Goal: Communication & Community: Ask a question

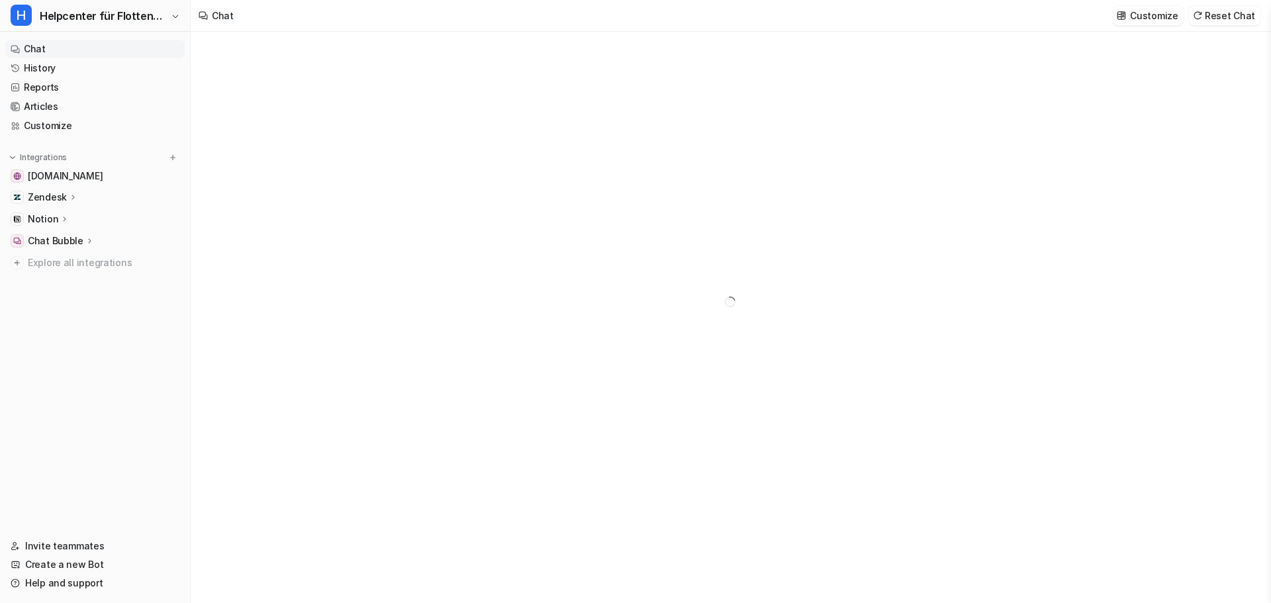
type textarea "**********"
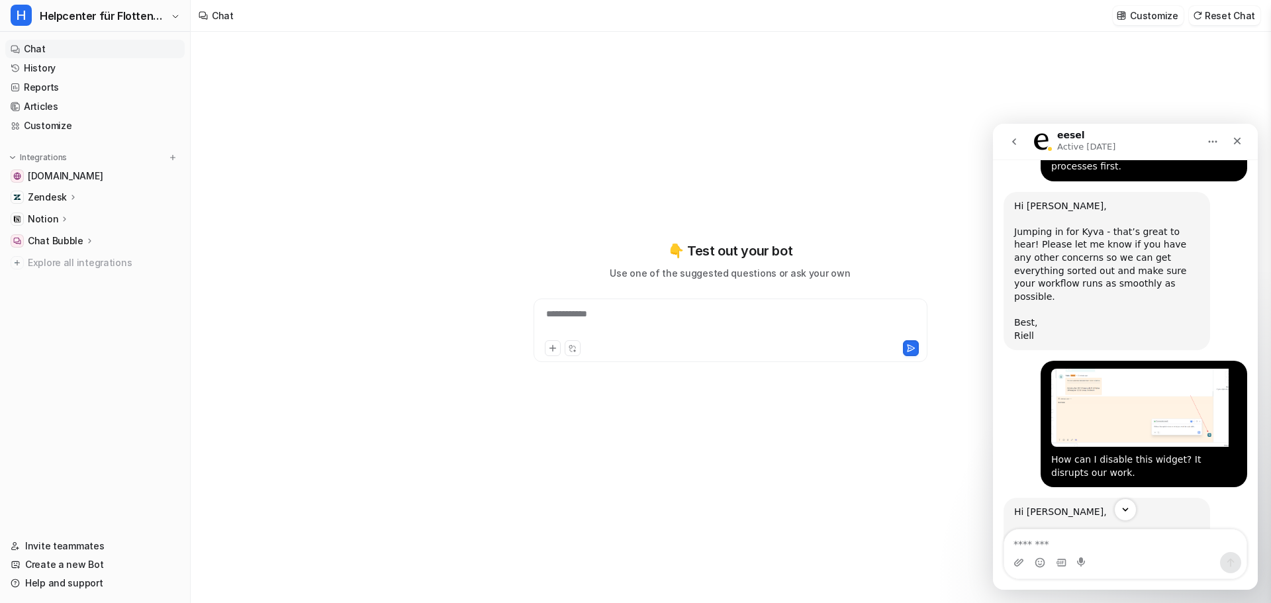
scroll to position [2303, 0]
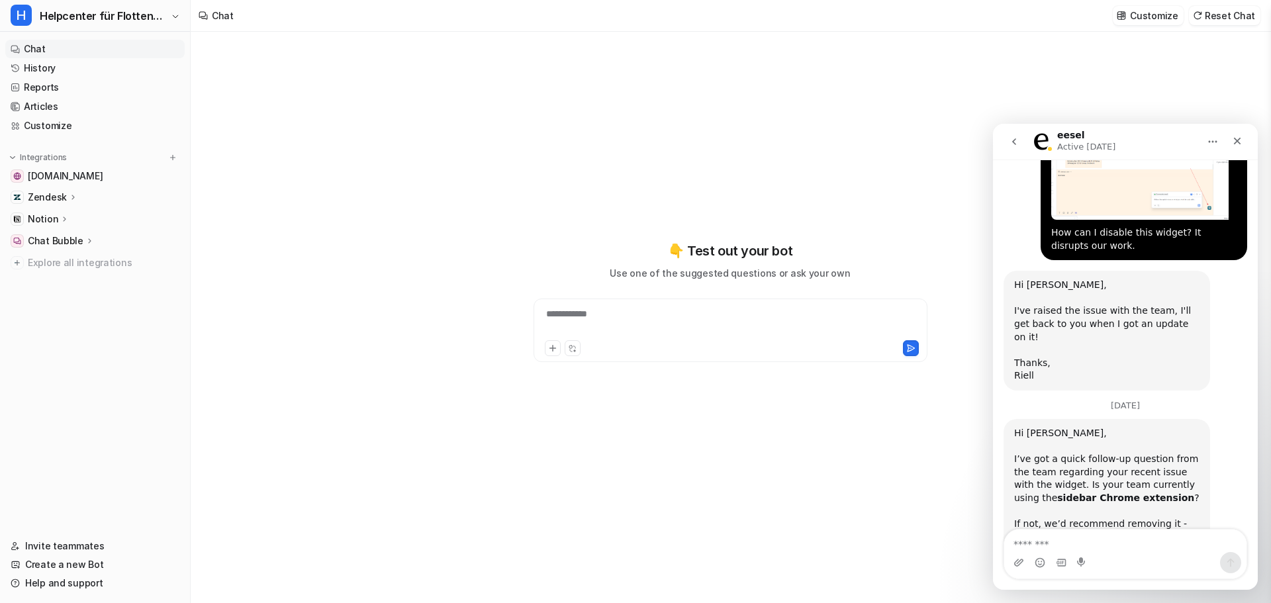
click at [1103, 539] on textarea "Message…" at bounding box center [1125, 540] width 242 height 23
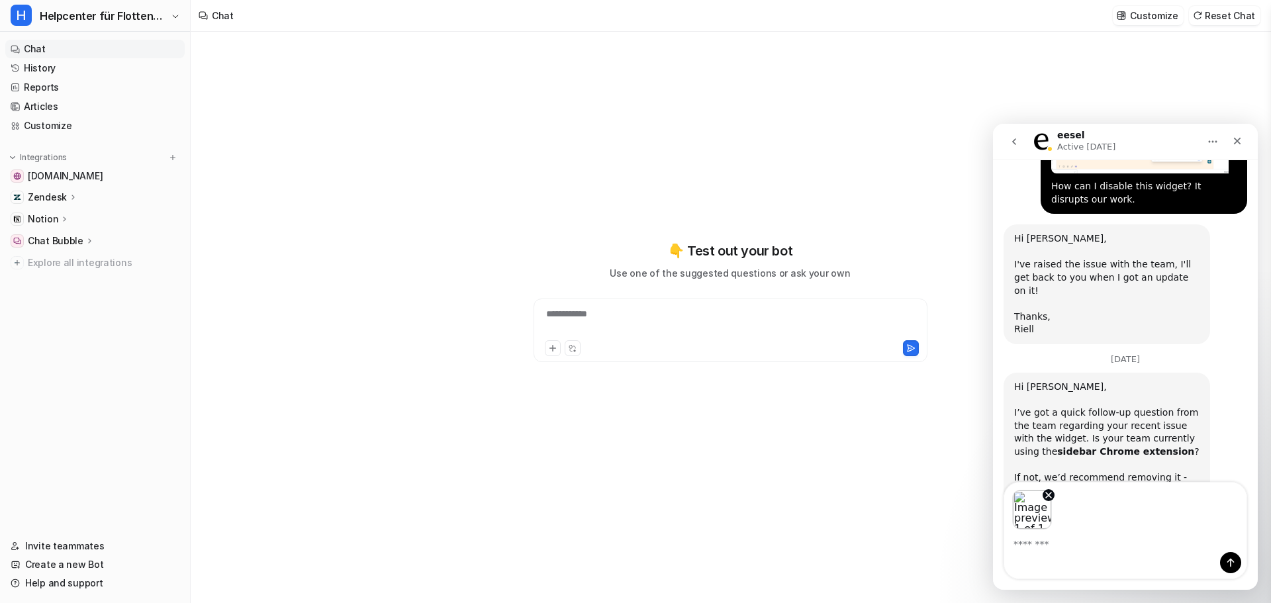
scroll to position [2350, 0]
type textarea "*"
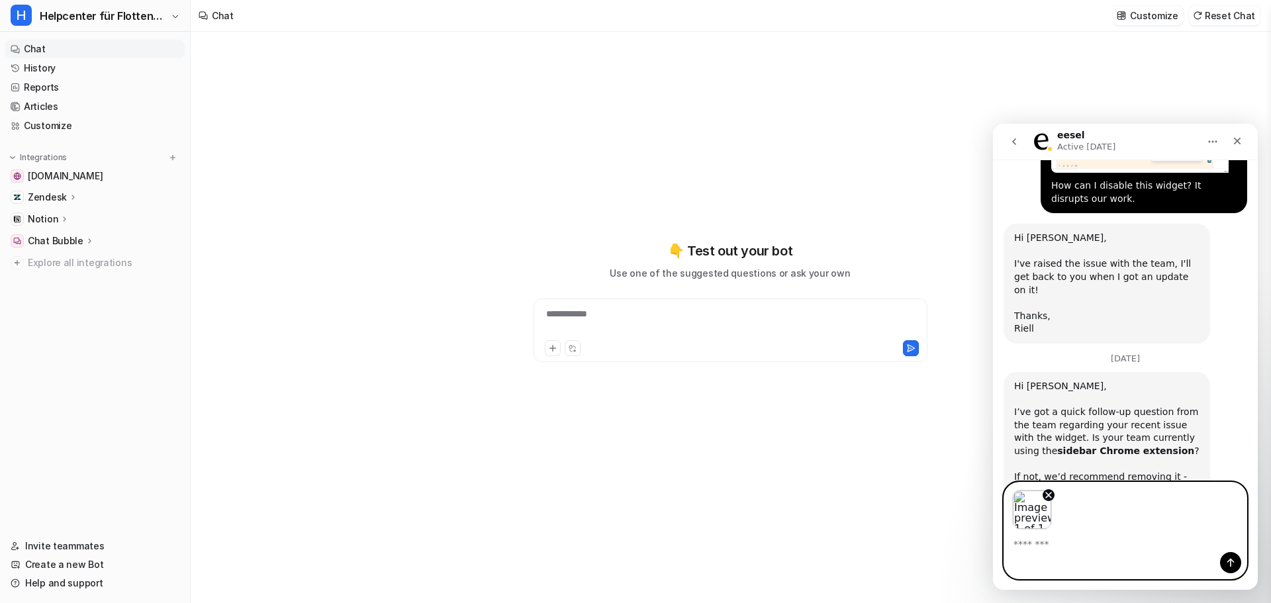
paste textarea "**********"
type textarea "**********"
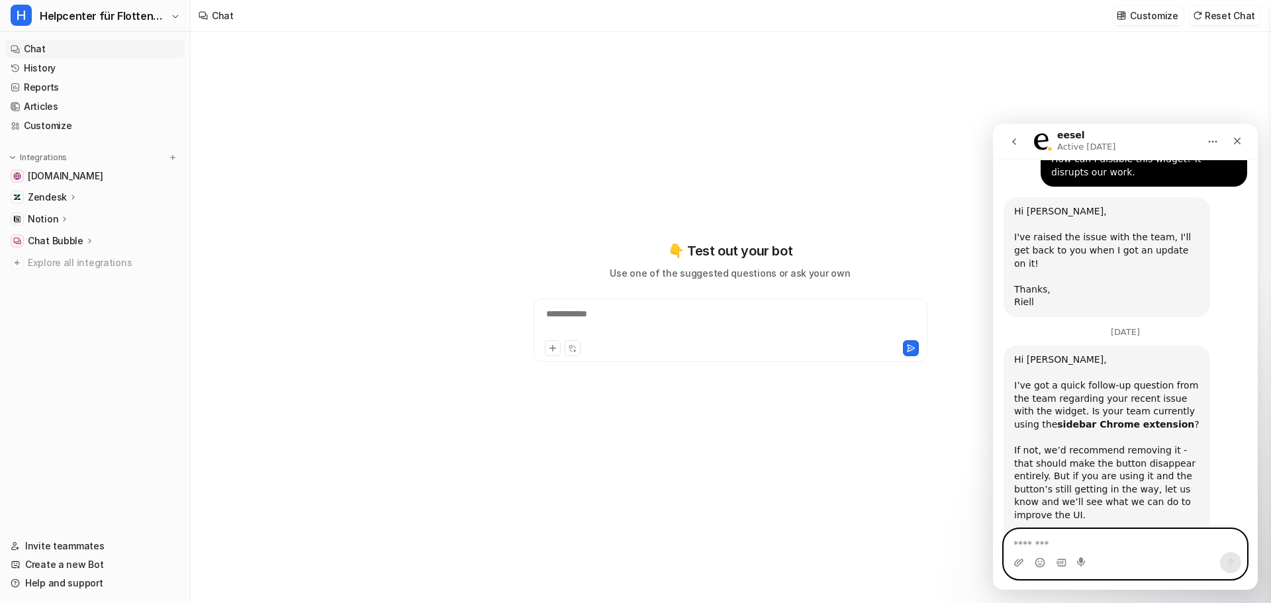
scroll to position [2423, 0]
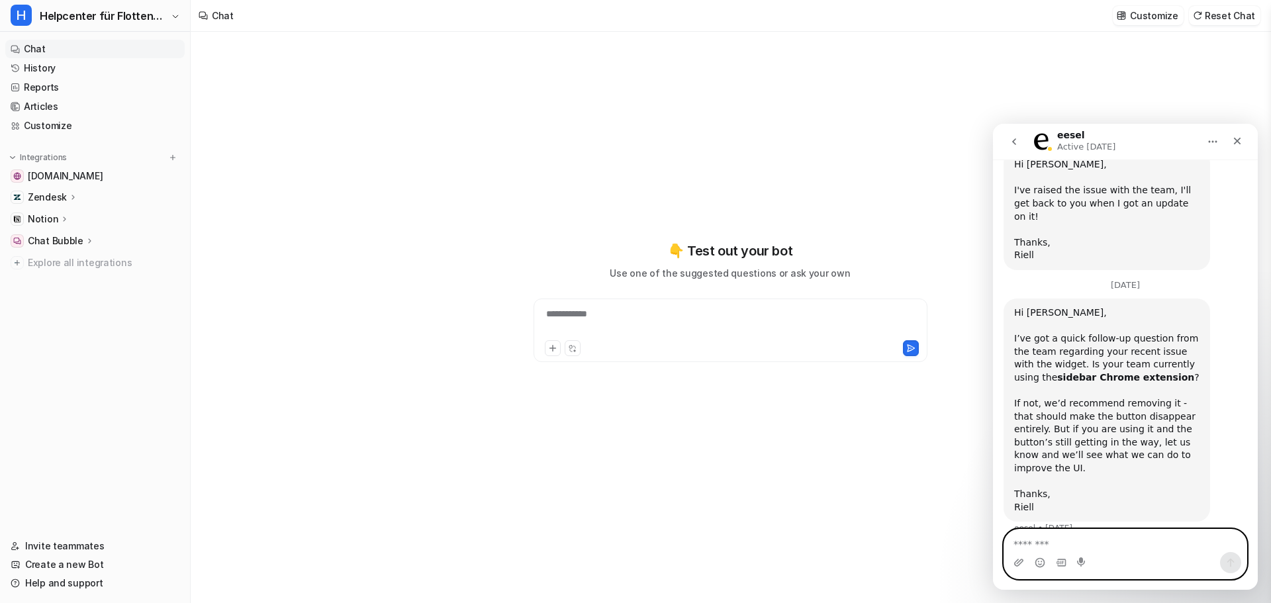
drag, startPoint x: 1140, startPoint y: 503, endPoint x: 1042, endPoint y: 450, distance: 111.9
click at [1044, 563] on div "We have cancelled the subscription, yet you are still charging our account. We …" at bounding box center [1143, 609] width 206 height 92
click at [1077, 553] on div "Intercom messenger" at bounding box center [1125, 562] width 242 height 21
click at [1078, 539] on textarea "Message…" at bounding box center [1125, 540] width 242 height 23
paste textarea "**********"
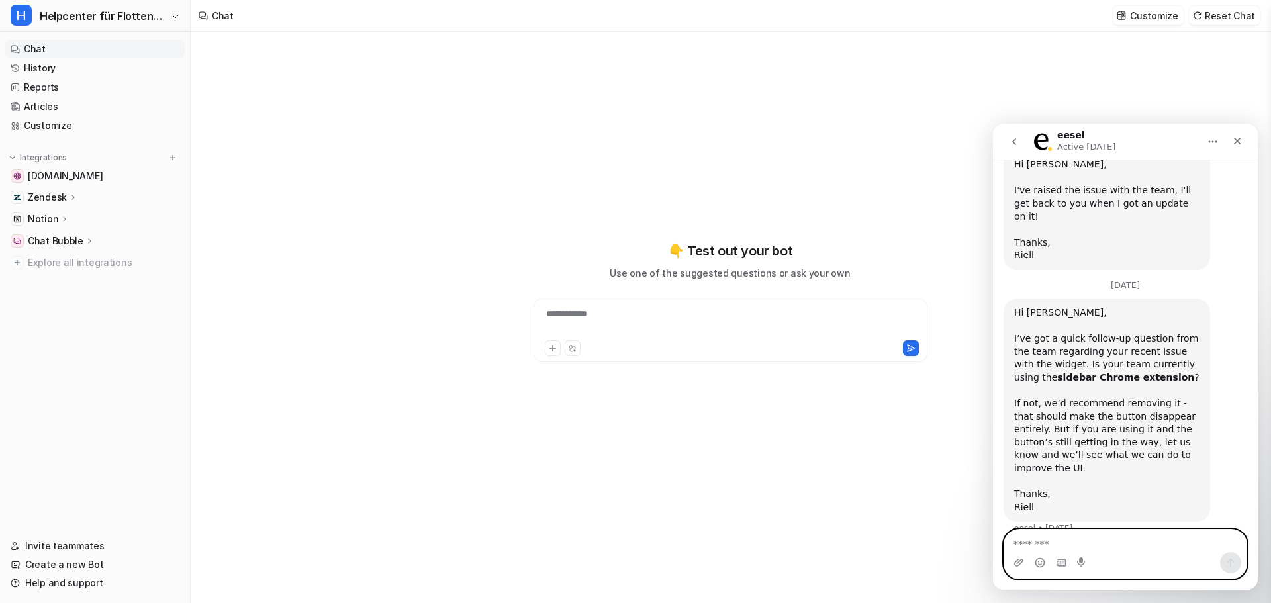
type textarea "**********"
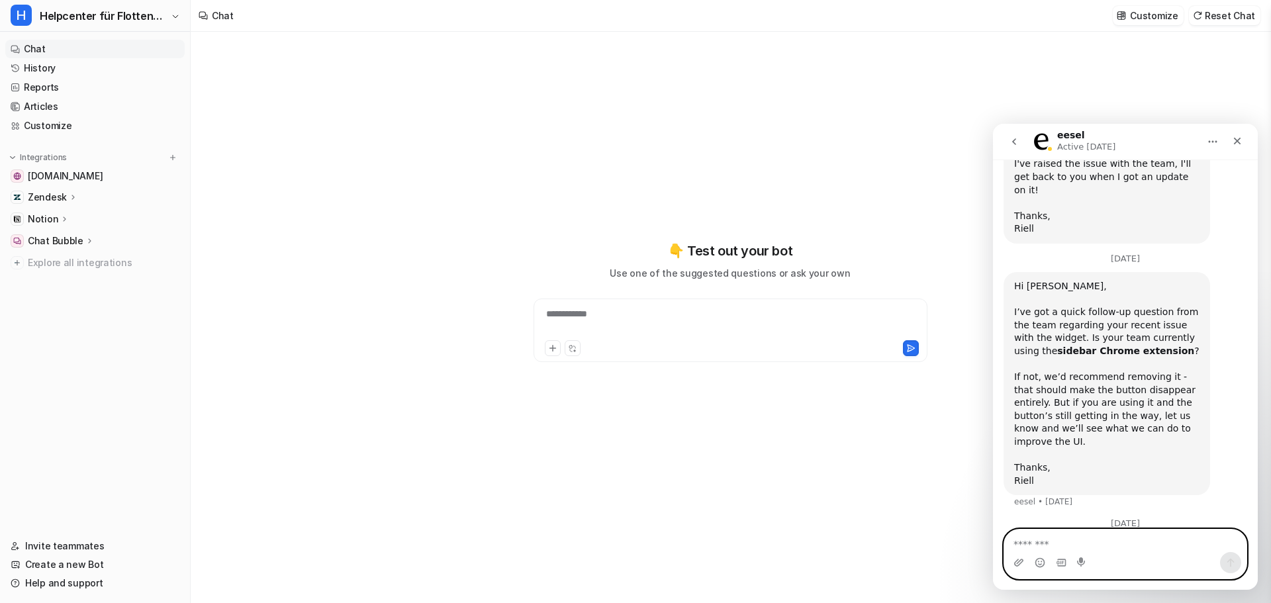
scroll to position [2480, 0]
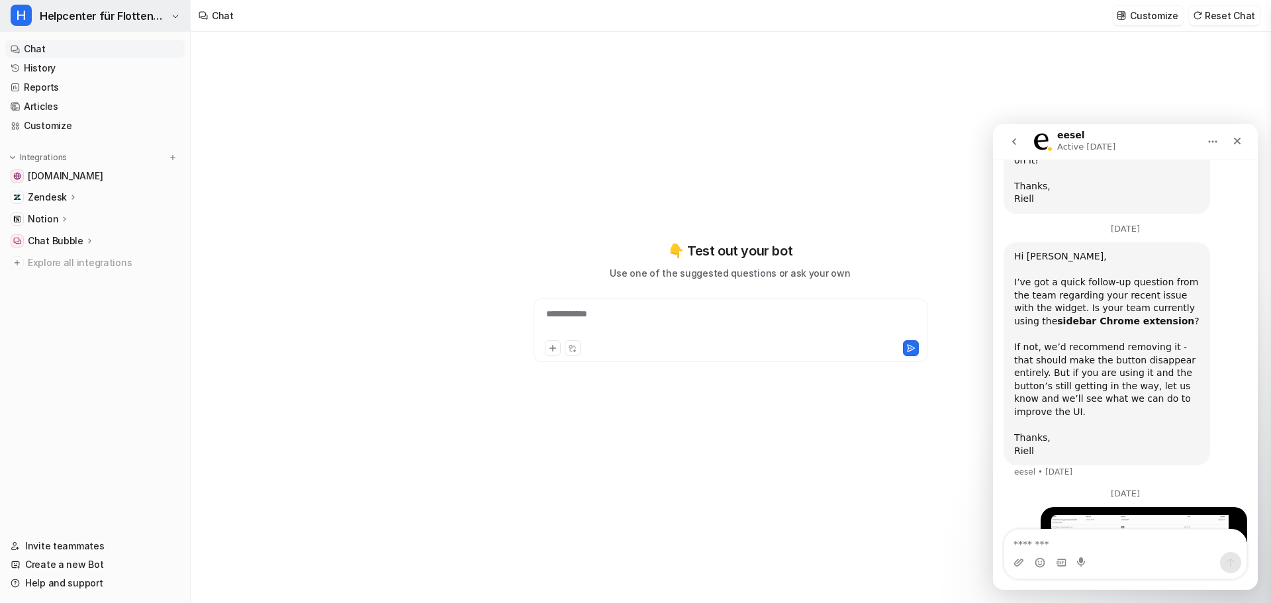
click at [59, 5] on button "H Helpcenter für Flottenmanager (CarrierHub)" at bounding box center [95, 16] width 190 height 32
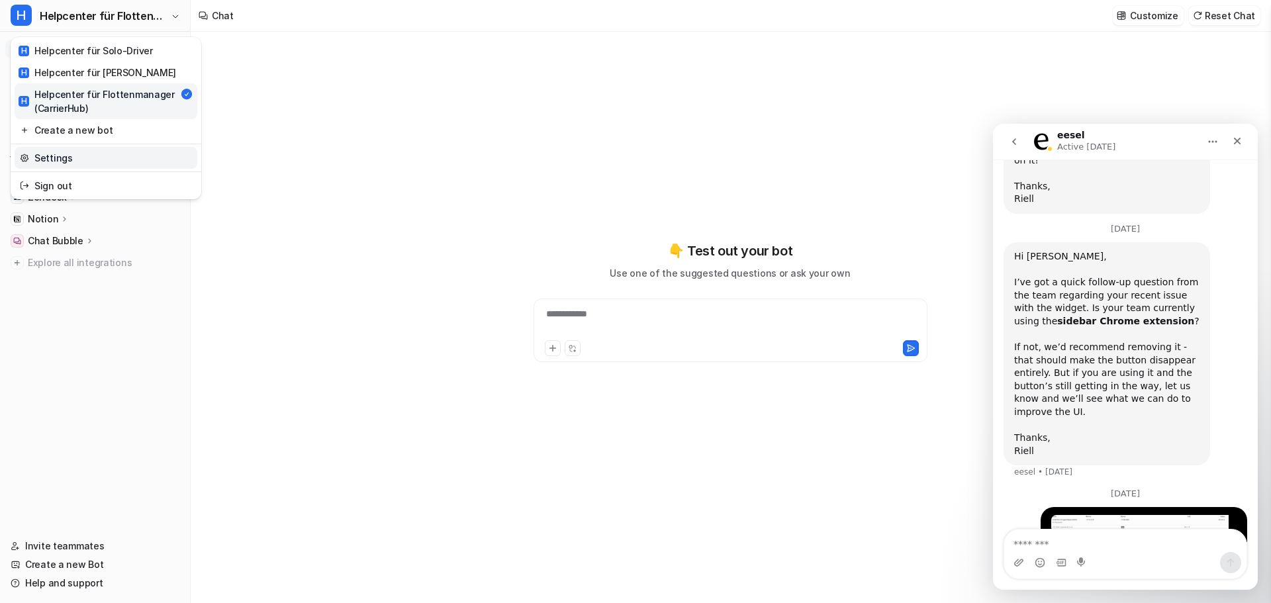
click at [116, 152] on link "Settings" at bounding box center [106, 158] width 183 height 22
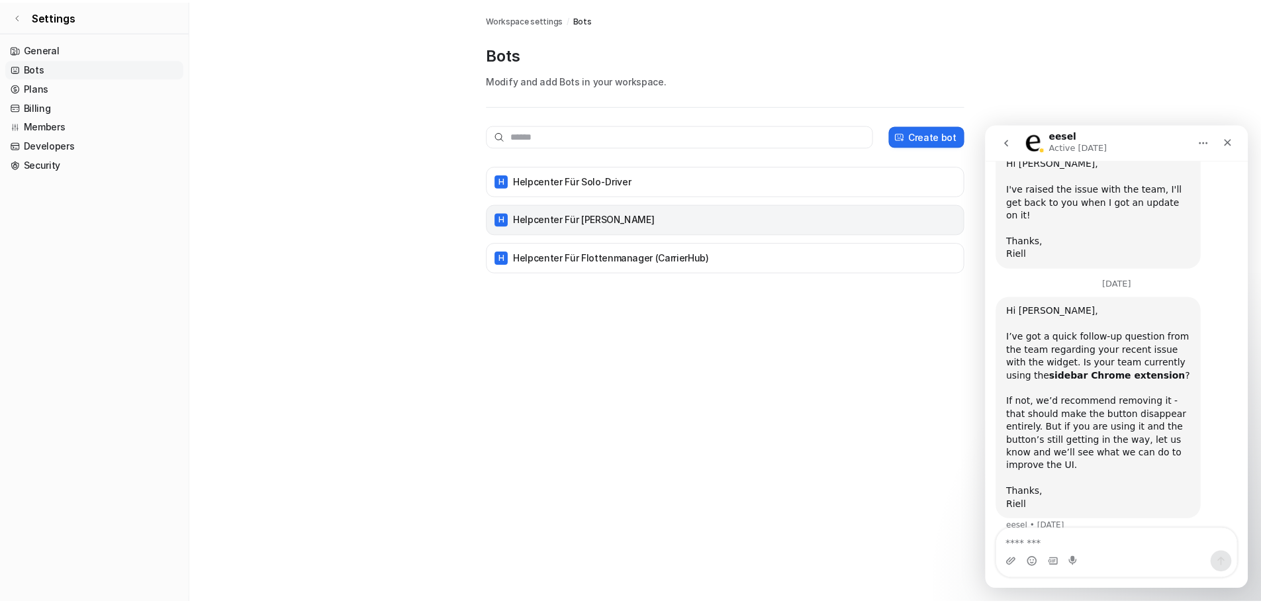
scroll to position [2480, 0]
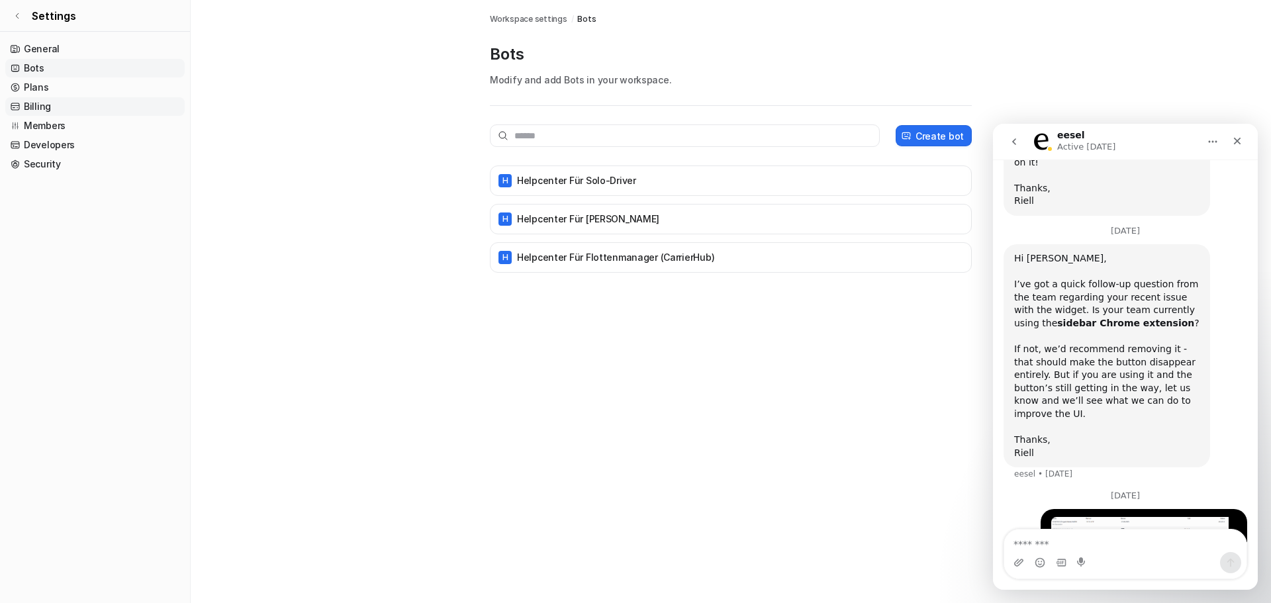
click at [50, 114] on link "Billing" at bounding box center [94, 106] width 179 height 19
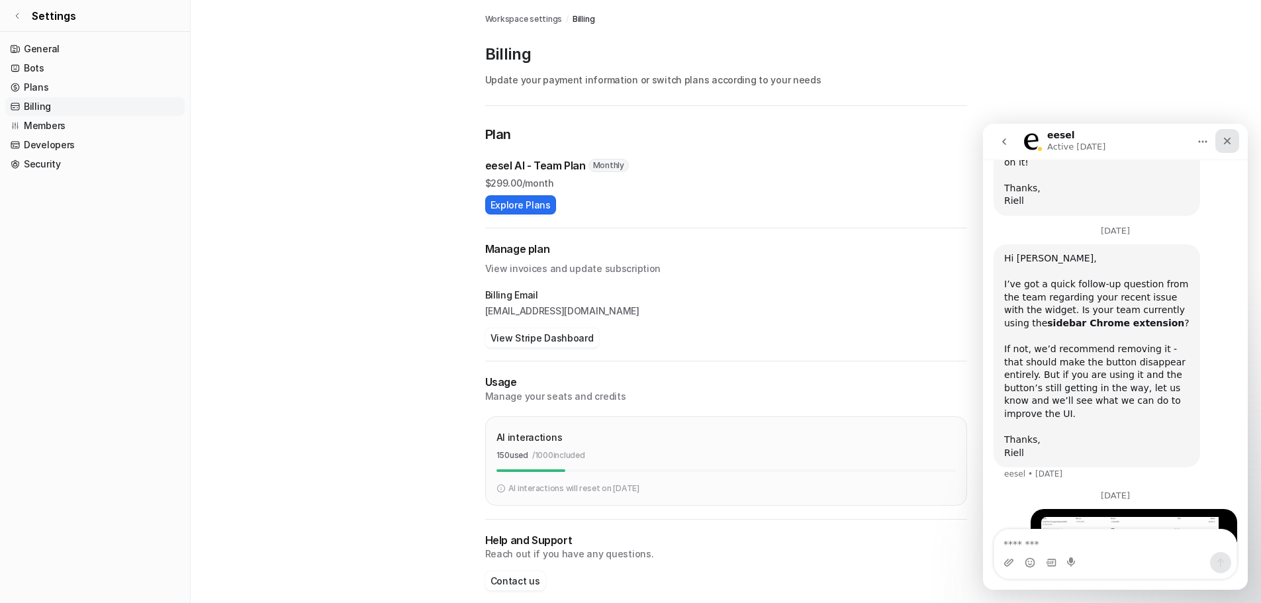
click at [1233, 137] on div "Close" at bounding box center [1227, 141] width 24 height 24
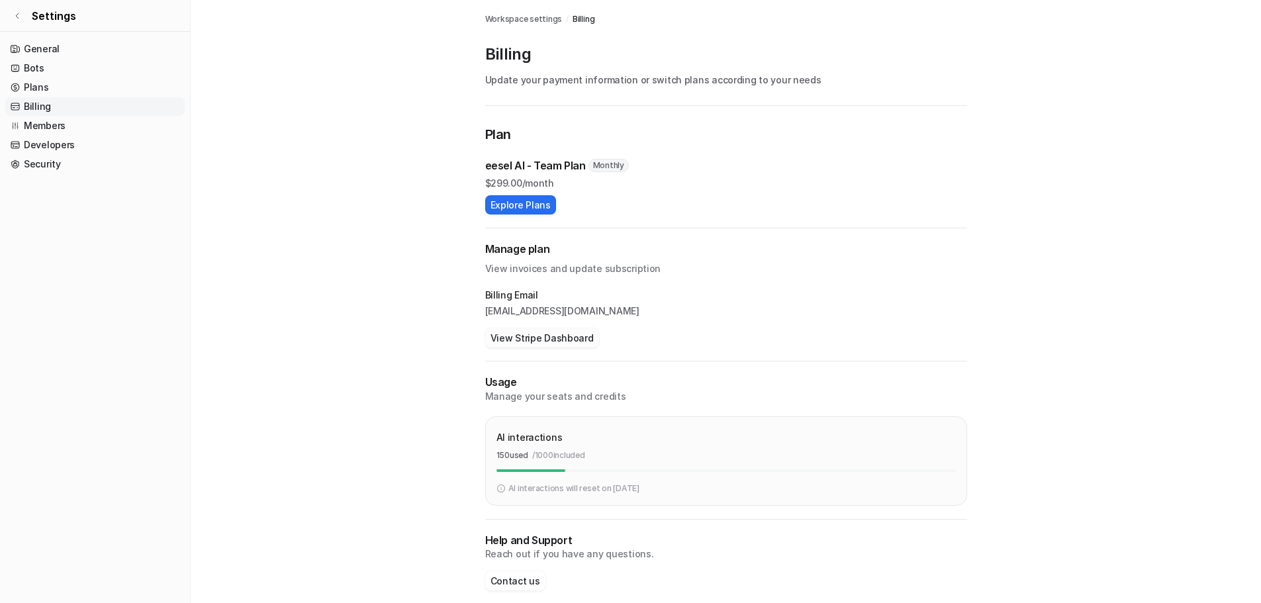
click at [573, 340] on button "View Stripe Dashboard" at bounding box center [542, 337] width 114 height 19
click at [52, 87] on link "Plans" at bounding box center [94, 87] width 179 height 19
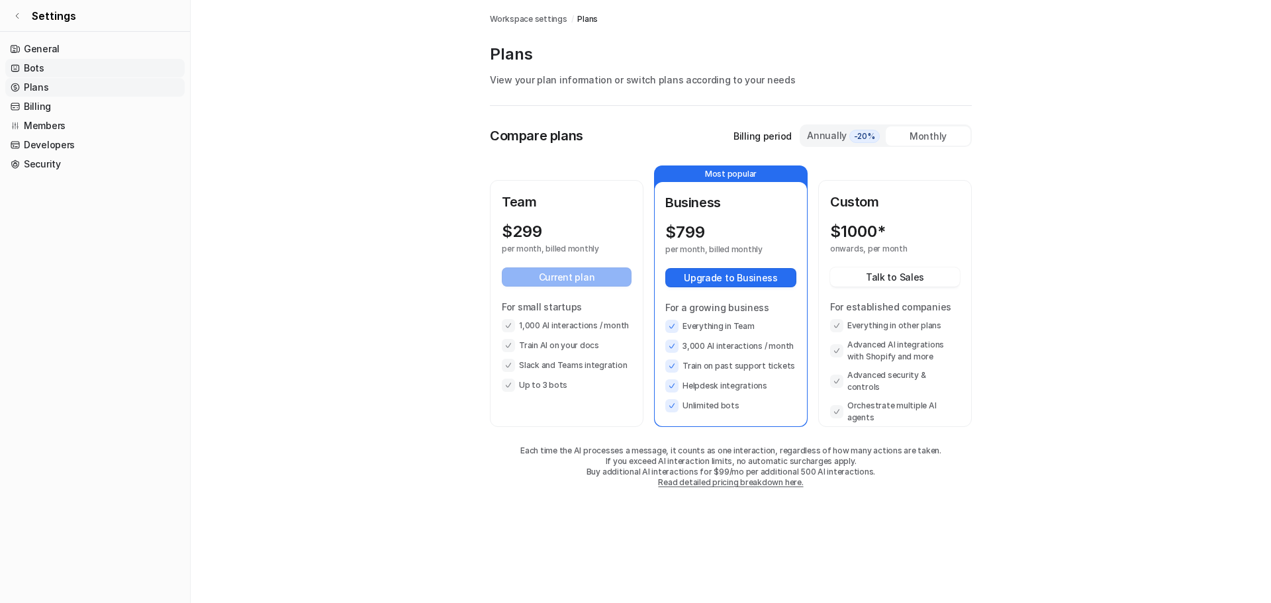
click at [63, 75] on link "Bots" at bounding box center [94, 68] width 179 height 19
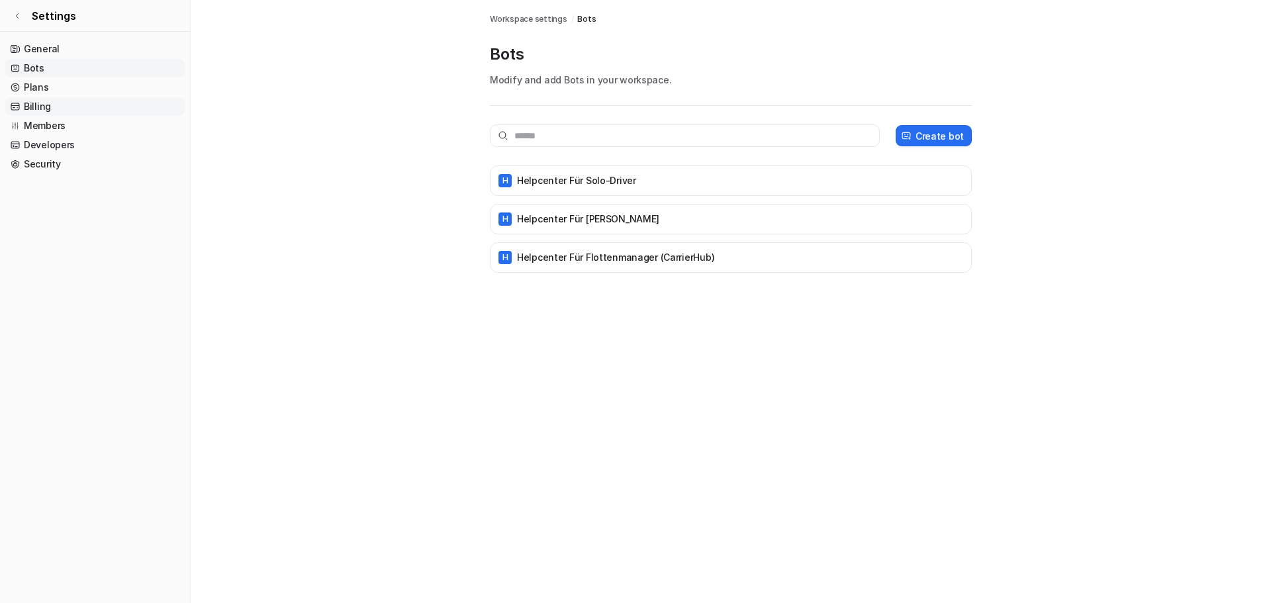
click at [67, 105] on link "Billing" at bounding box center [94, 106] width 179 height 19
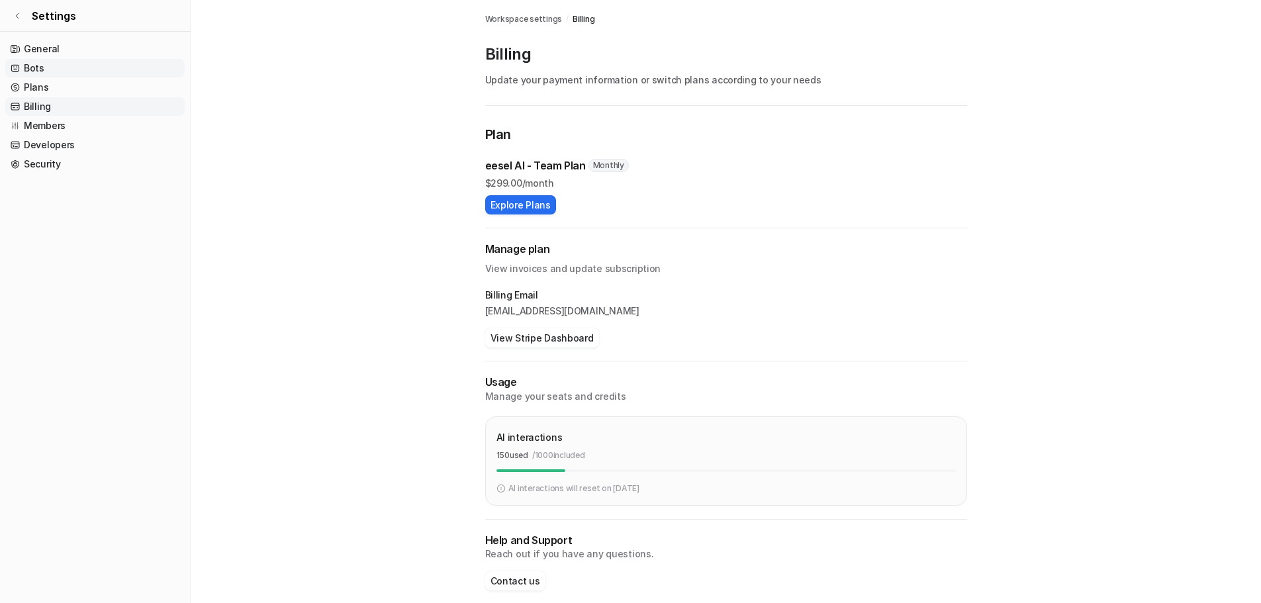
click at [48, 65] on link "Bots" at bounding box center [94, 68] width 179 height 19
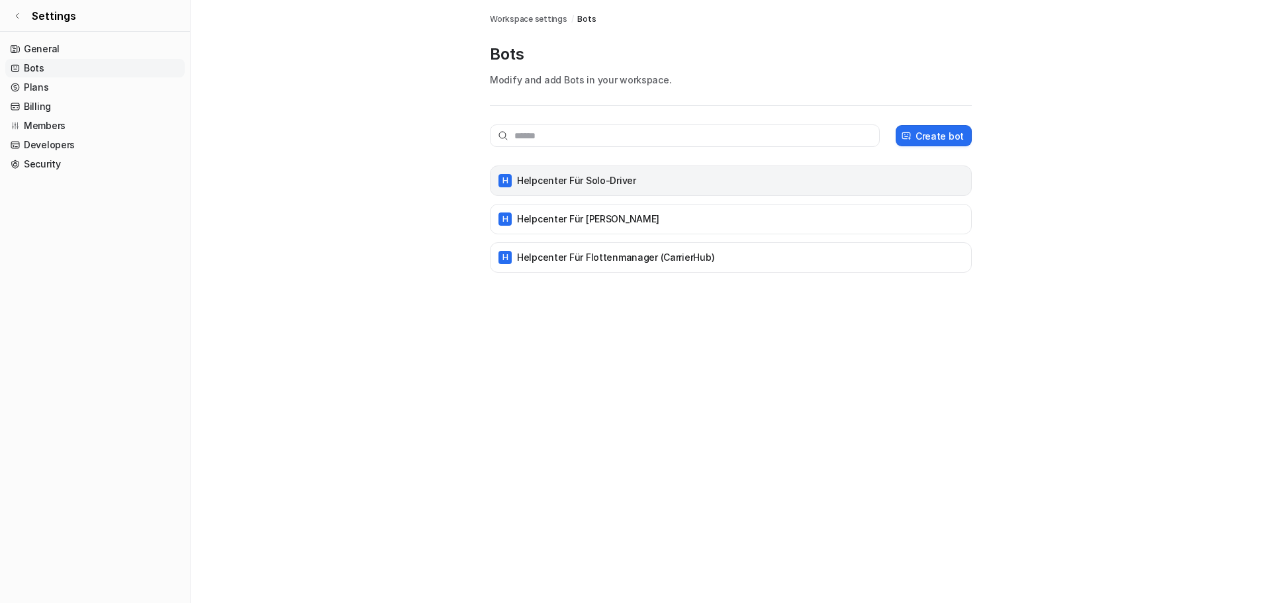
click at [650, 179] on div "H Helpcenter für Solo-Driver" at bounding box center [731, 180] width 470 height 19
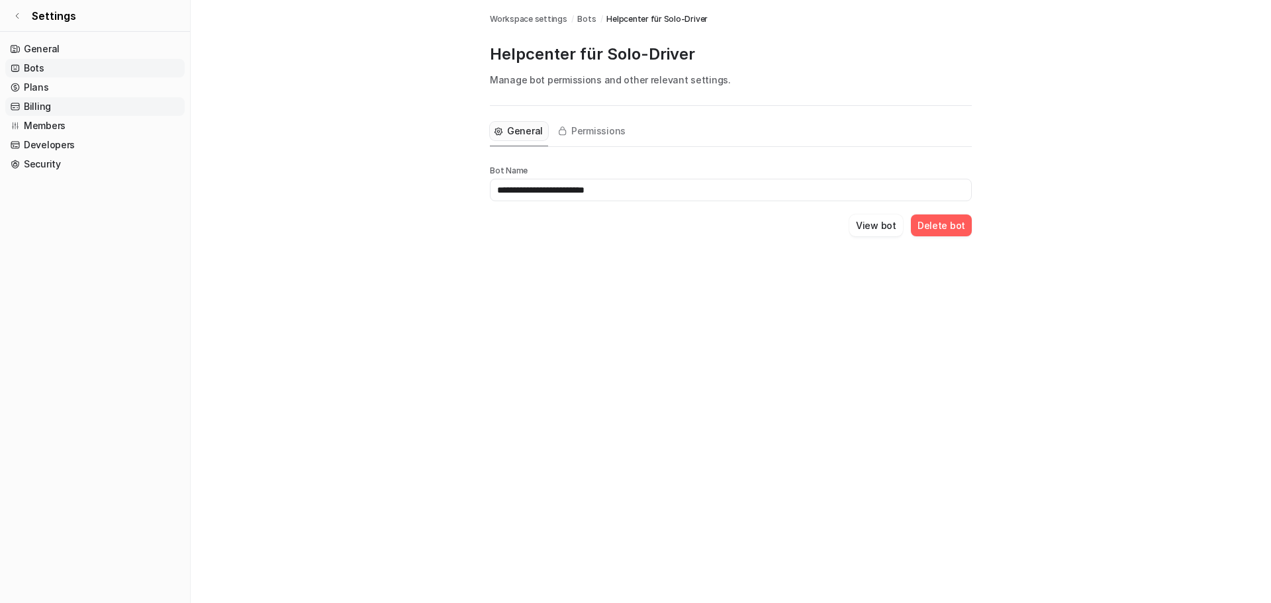
click at [80, 107] on link "Billing" at bounding box center [94, 106] width 179 height 19
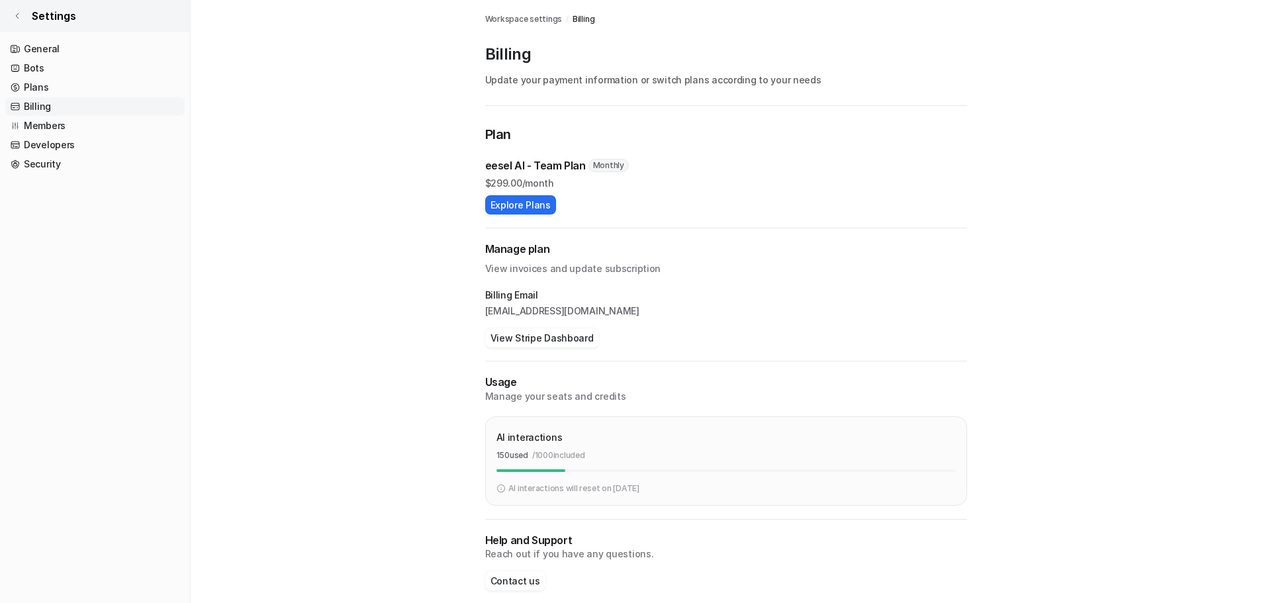
click at [21, 20] on link "Settings" at bounding box center [95, 16] width 190 height 32
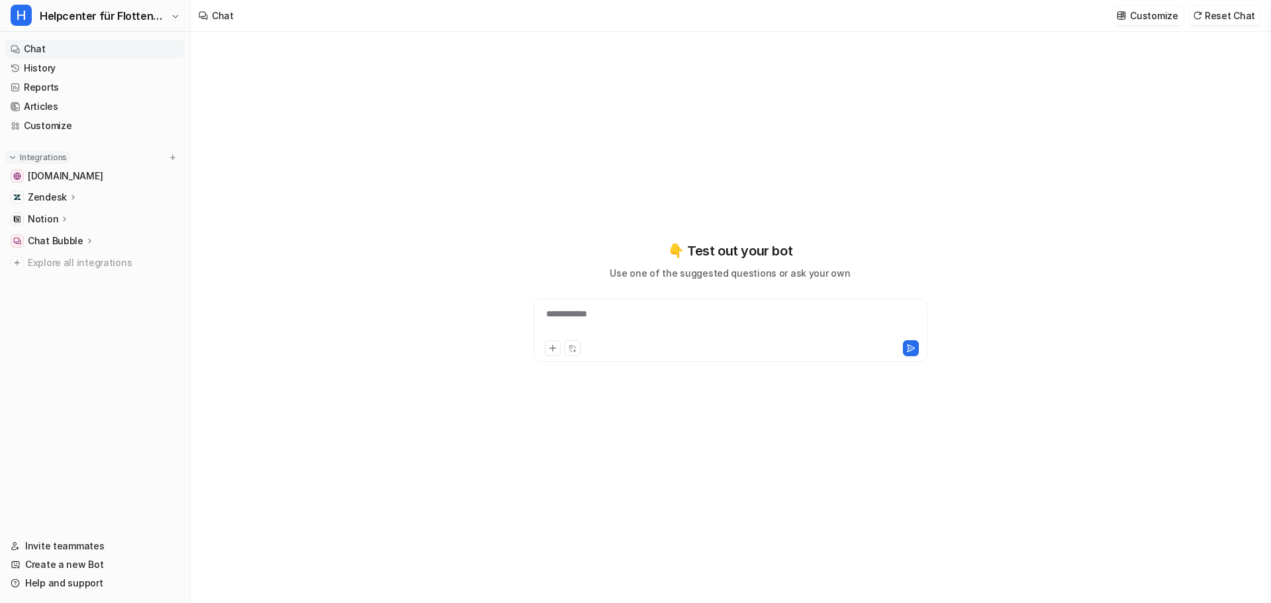
click at [9, 162] on button "Integrations" at bounding box center [38, 157] width 66 height 13
click at [133, 17] on span "Helpcenter für Flottenmanager (CarrierHub)" at bounding box center [104, 16] width 128 height 19
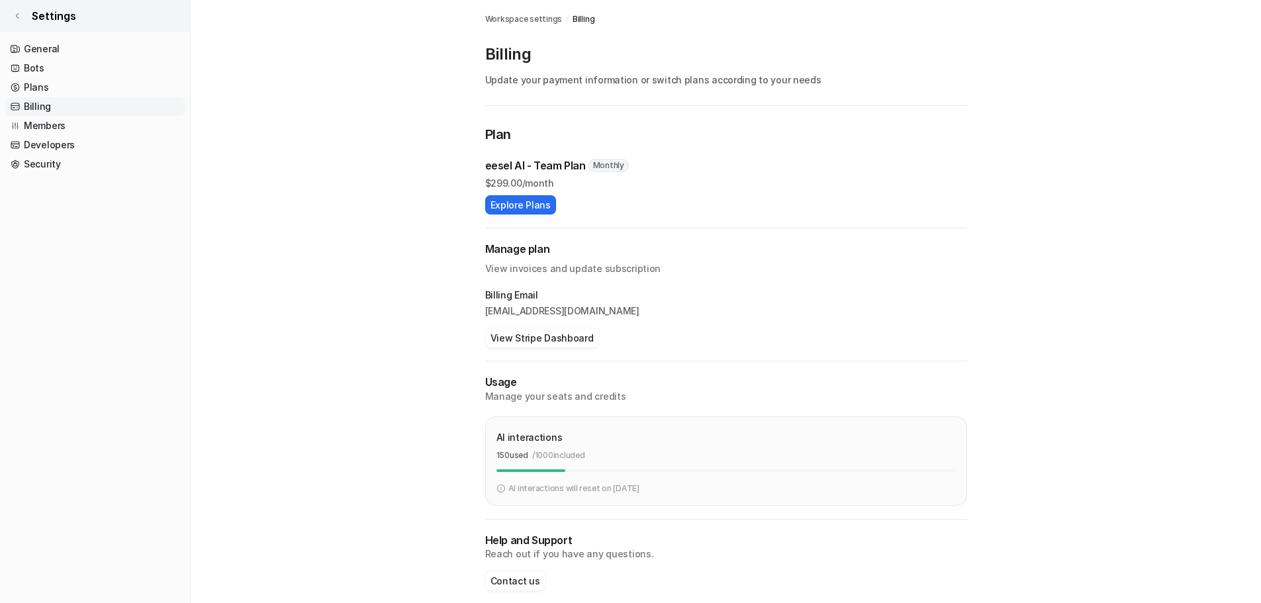
click at [15, 20] on link "Settings" at bounding box center [95, 16] width 190 height 32
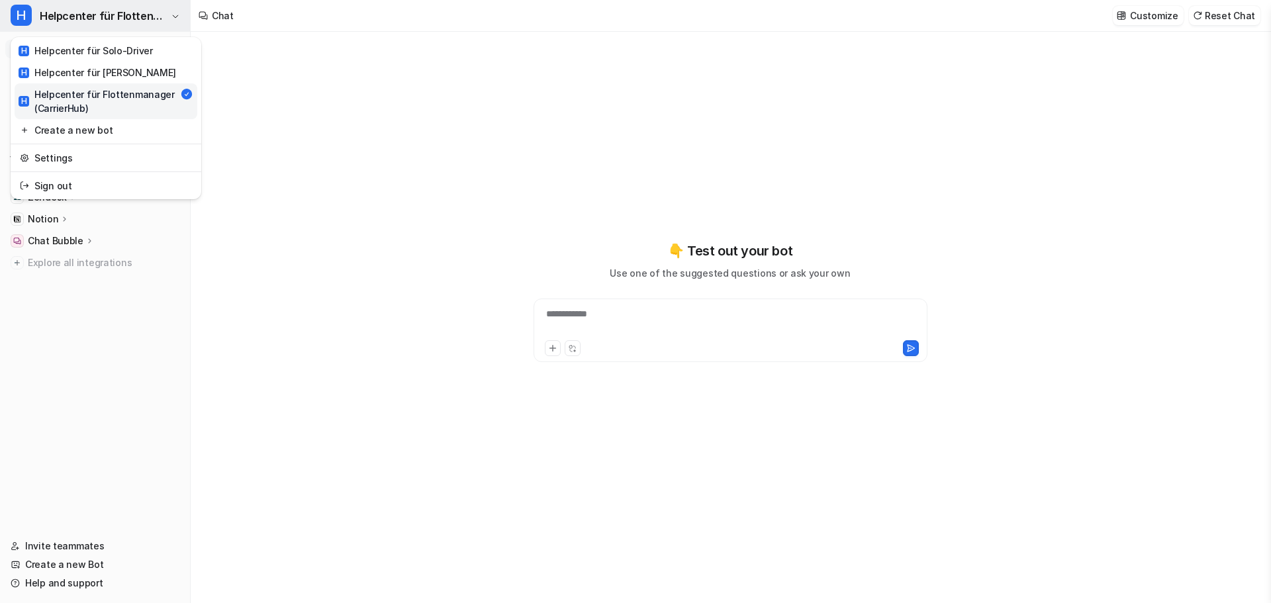
click at [36, 20] on button "H Helpcenter für Flottenmanager (CarrierHub)" at bounding box center [95, 16] width 190 height 32
click at [112, 159] on link "Settings" at bounding box center [106, 158] width 183 height 22
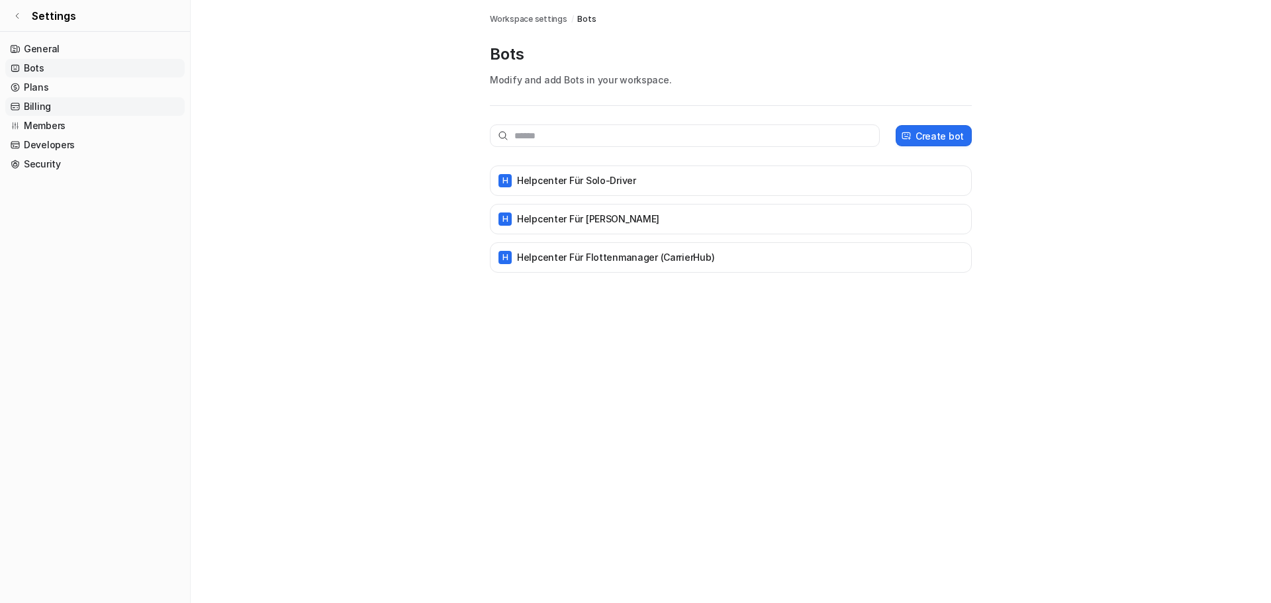
click at [57, 101] on link "Billing" at bounding box center [94, 106] width 179 height 19
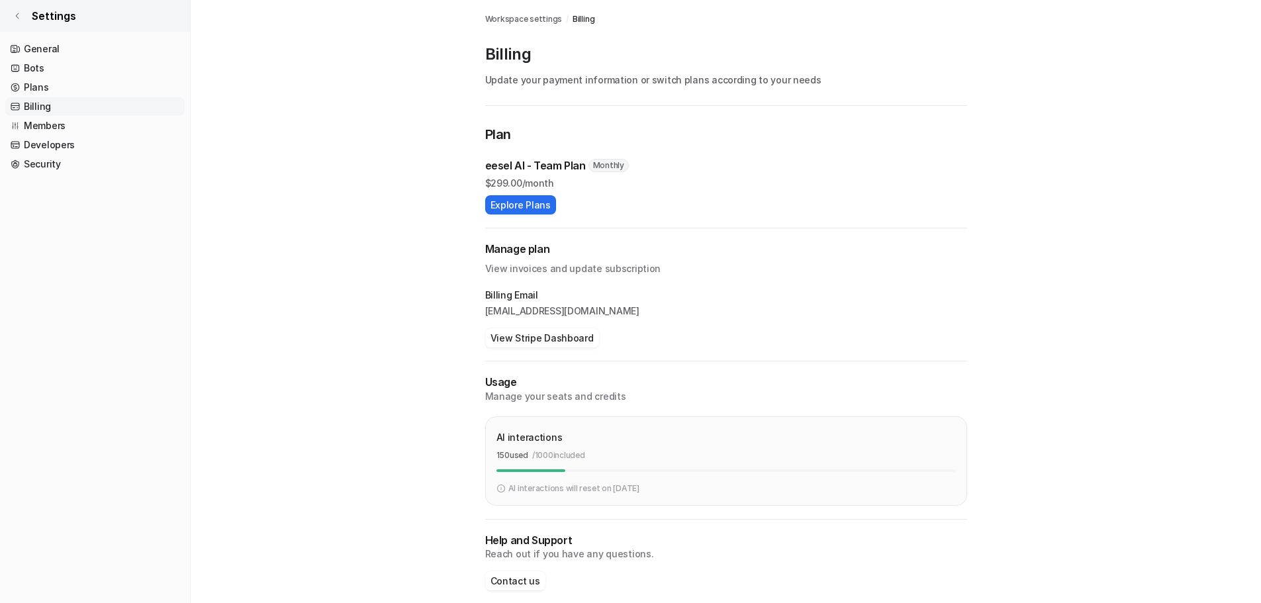
click at [21, 9] on link "Settings" at bounding box center [95, 16] width 190 height 32
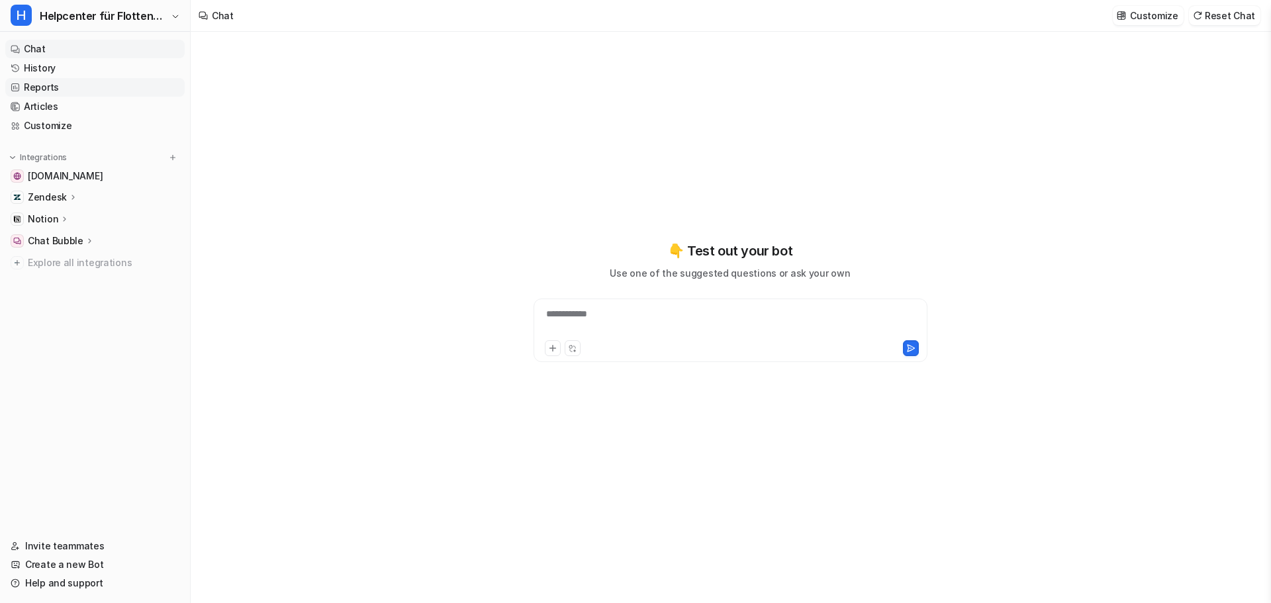
click at [89, 85] on link "Reports" at bounding box center [94, 87] width 179 height 19
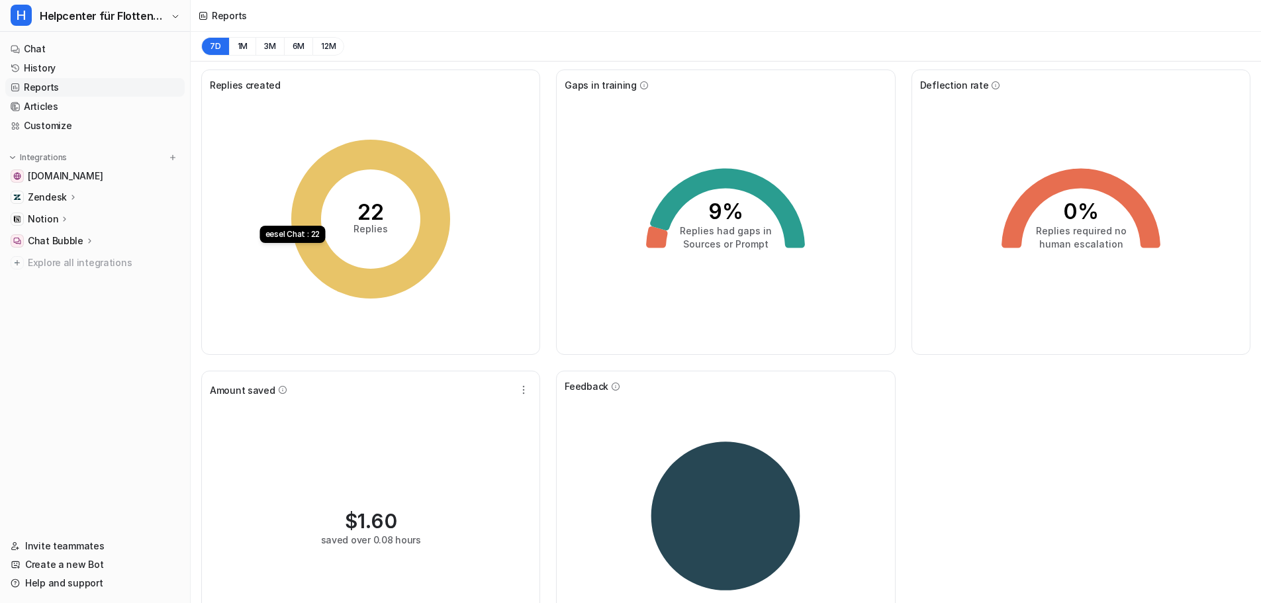
click at [416, 211] on icon "22 Replies" at bounding box center [370, 219] width 199 height 199
click at [47, 46] on link "Chat" at bounding box center [94, 49] width 179 height 19
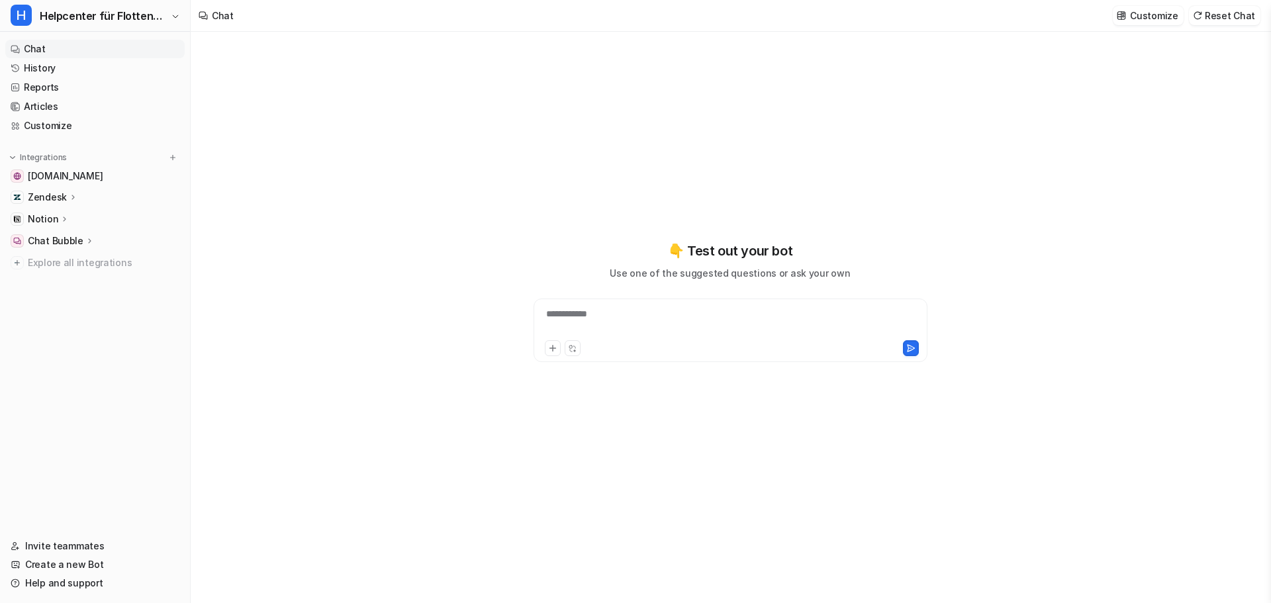
click at [795, 324] on div "**********" at bounding box center [730, 322] width 387 height 30
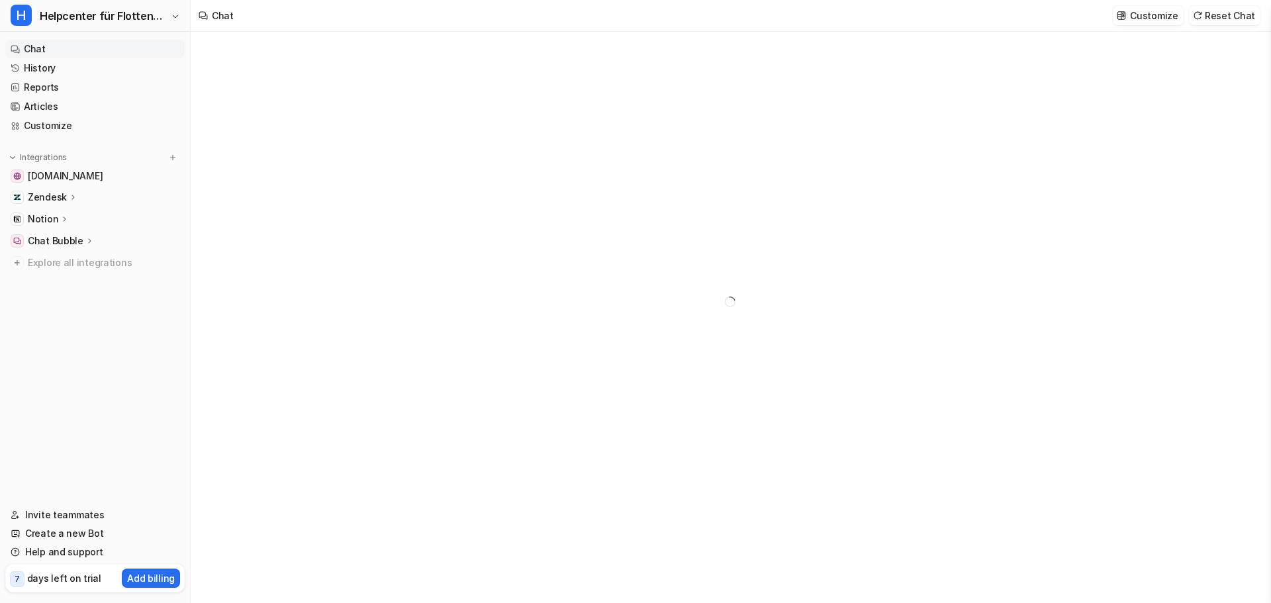
type textarea "**********"
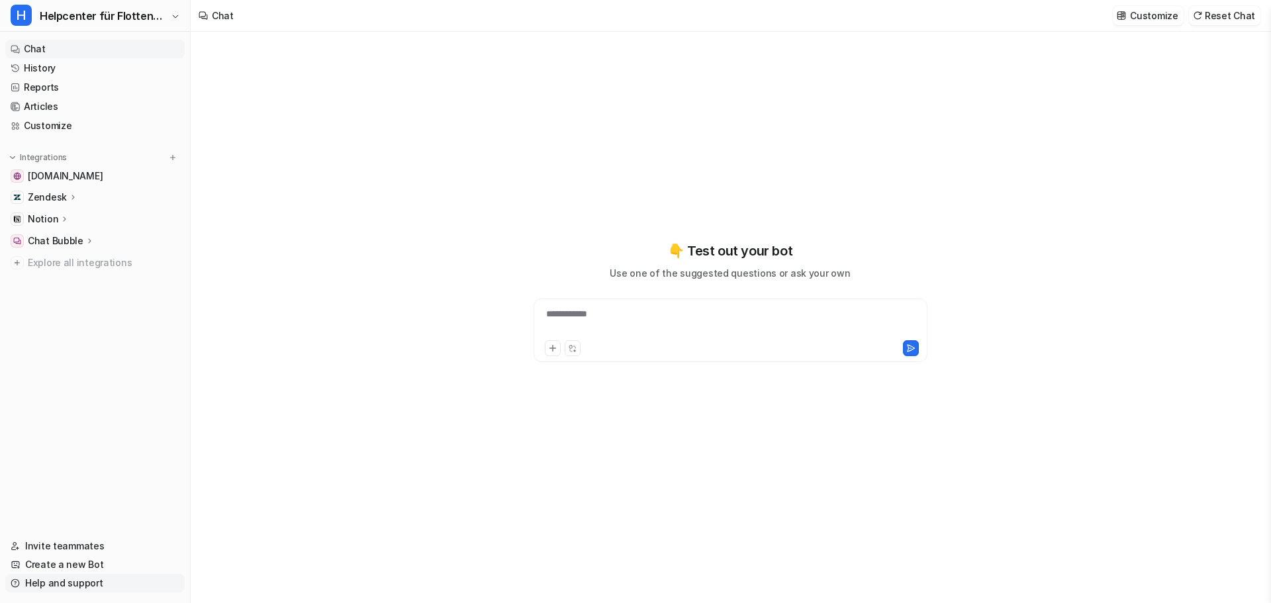
click at [76, 587] on link "Help and support" at bounding box center [94, 583] width 179 height 19
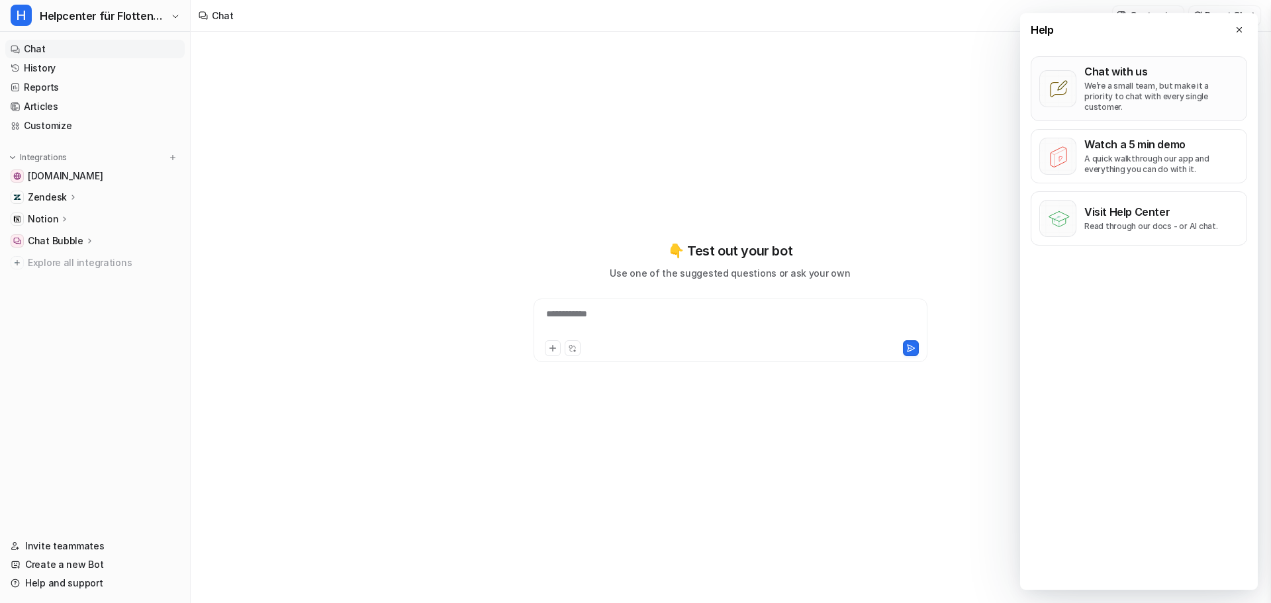
click at [1187, 99] on p "We’re a small team, but make it a priority to chat with every single customer." at bounding box center [1161, 97] width 154 height 32
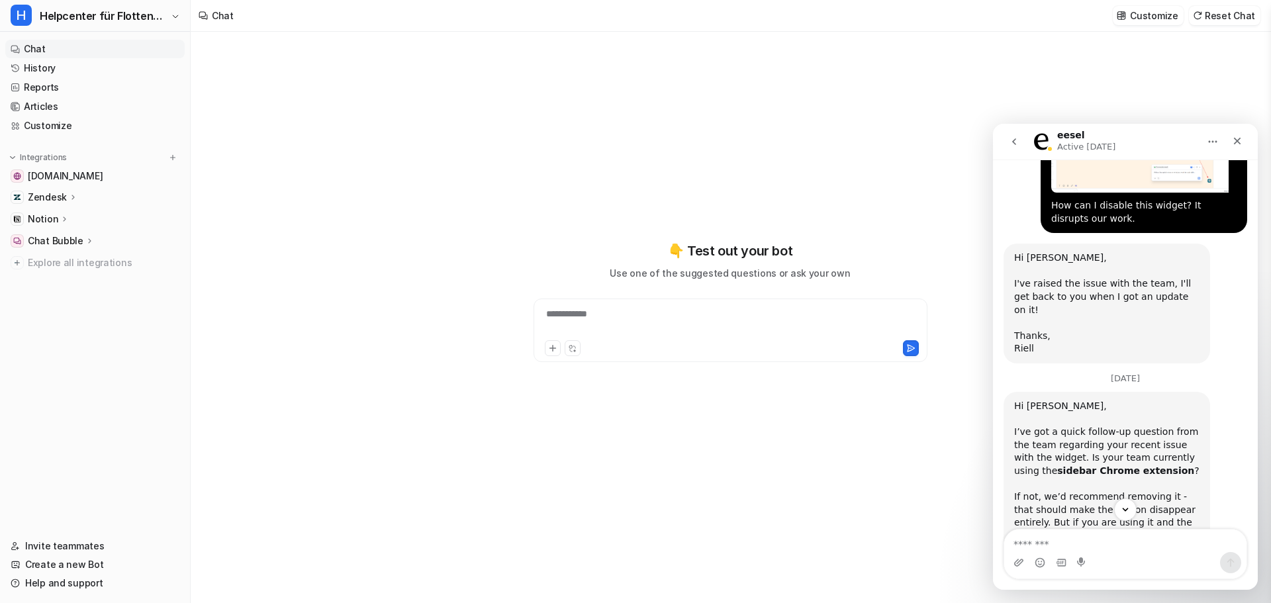
scroll to position [2480, 0]
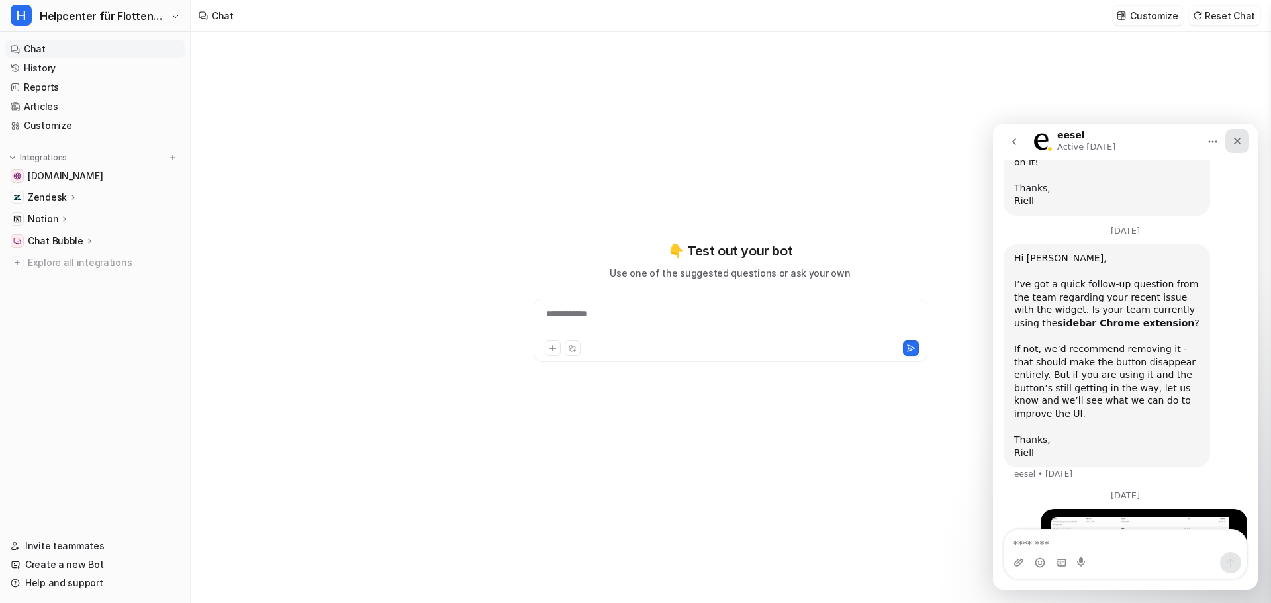
click at [1242, 139] on div "Close" at bounding box center [1237, 141] width 24 height 24
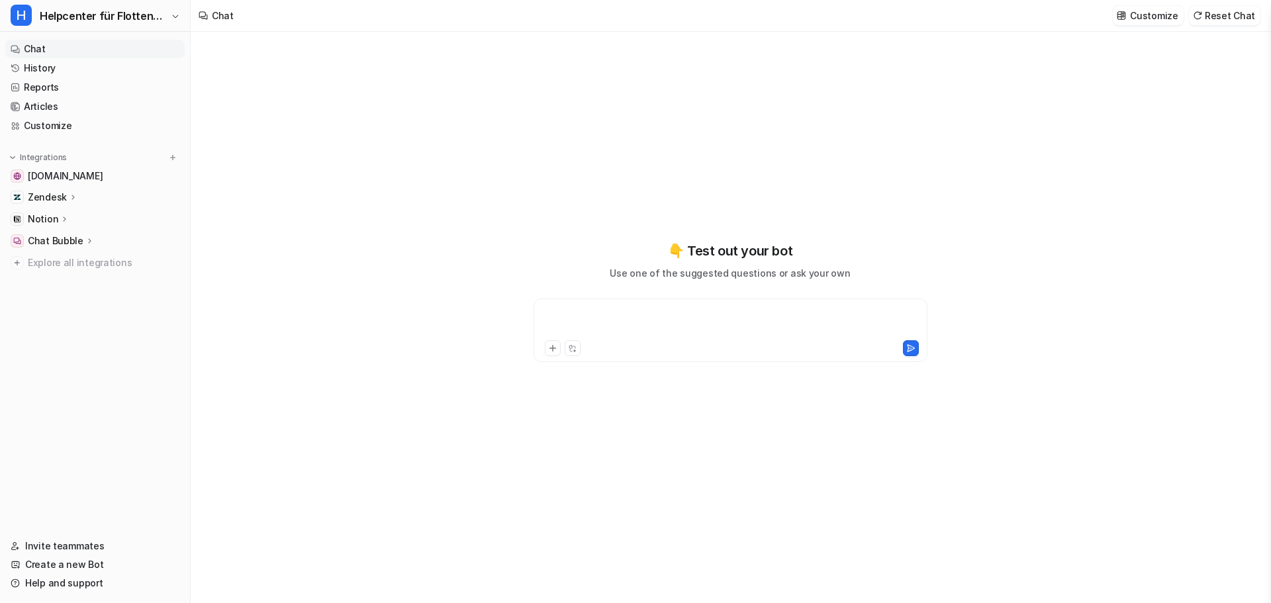
drag, startPoint x: 676, startPoint y: 326, endPoint x: 676, endPoint y: 312, distance: 13.3
click at [676, 324] on div at bounding box center [730, 322] width 387 height 30
